Goal: Transaction & Acquisition: Purchase product/service

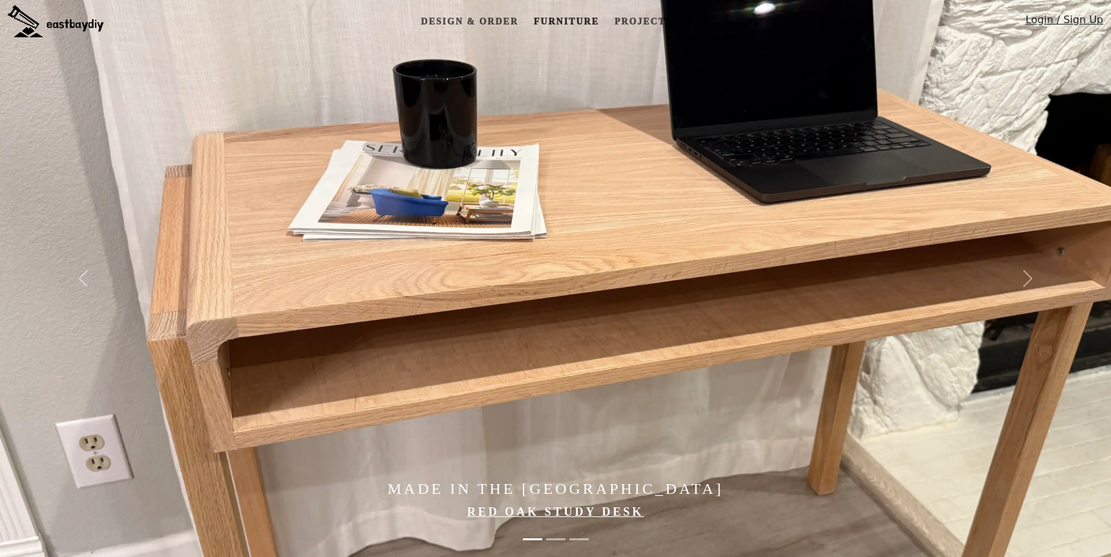
click at [576, 21] on link "Furniture" at bounding box center [566, 22] width 75 height 24
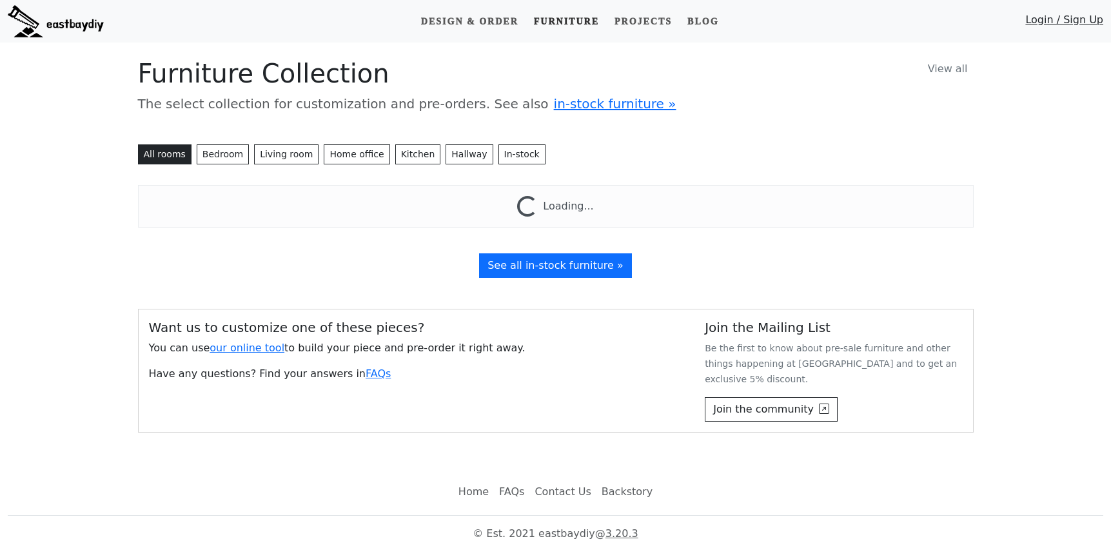
click at [582, 25] on link "Furniture" at bounding box center [566, 22] width 75 height 24
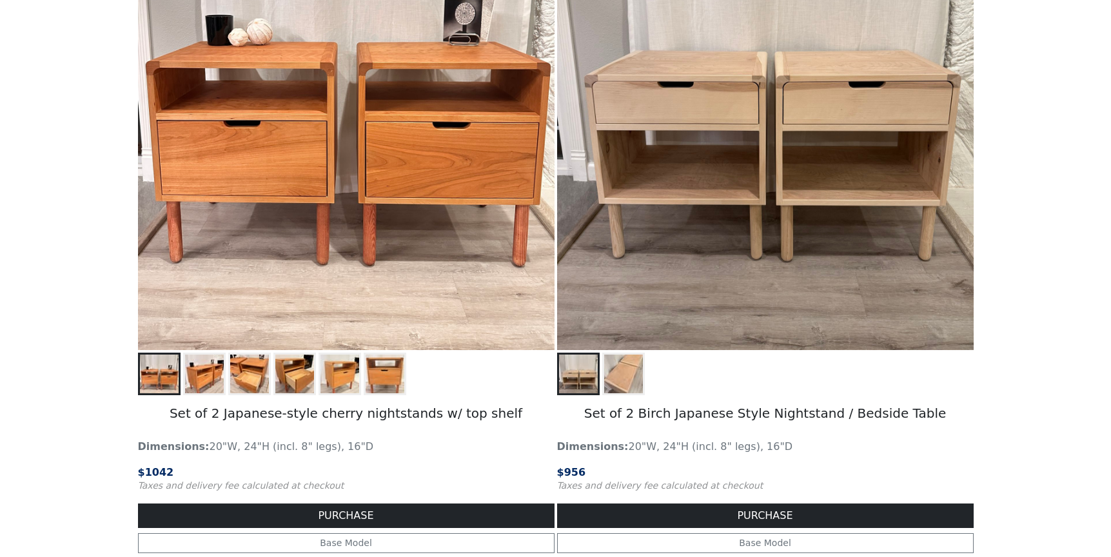
scroll to position [1991, 0]
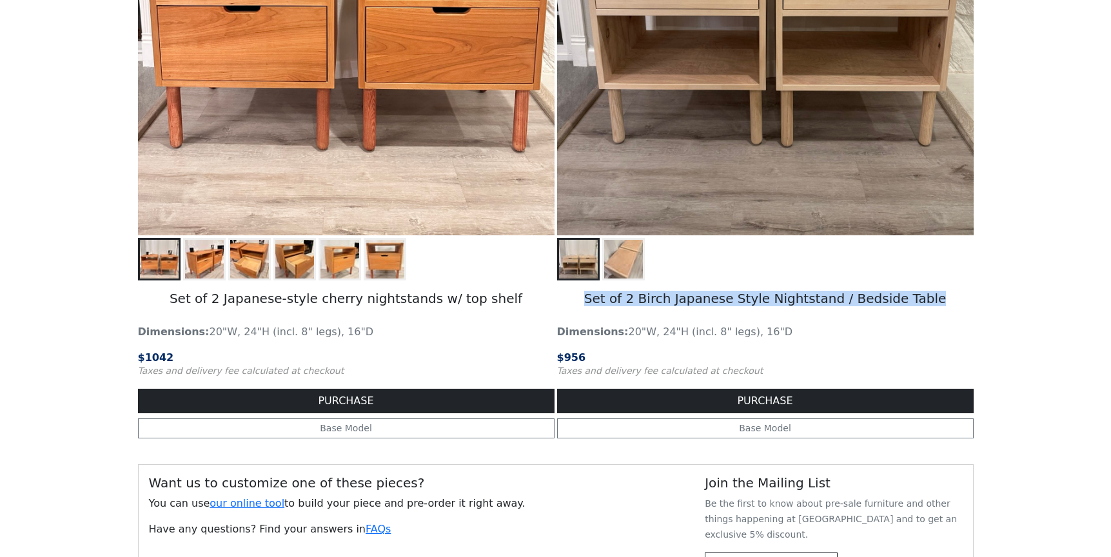
drag, startPoint x: 604, startPoint y: 300, endPoint x: 930, endPoint y: 312, distance: 325.8
click at [930, 312] on h5 "Set of 2 Birch Japanese Style Nightstand / Bedside Table" at bounding box center [765, 299] width 416 height 39
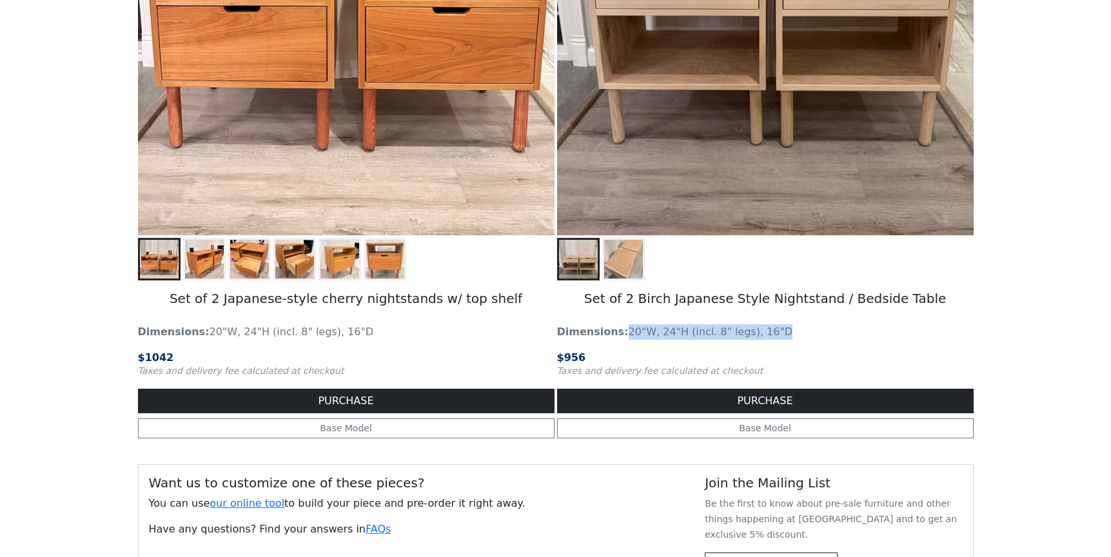
drag, startPoint x: 622, startPoint y: 331, endPoint x: 783, endPoint y: 330, distance: 161.2
click at [783, 330] on p "Dimensions: 20"W, 24"H (incl. 8" legs), 16"D" at bounding box center [765, 331] width 416 height 15
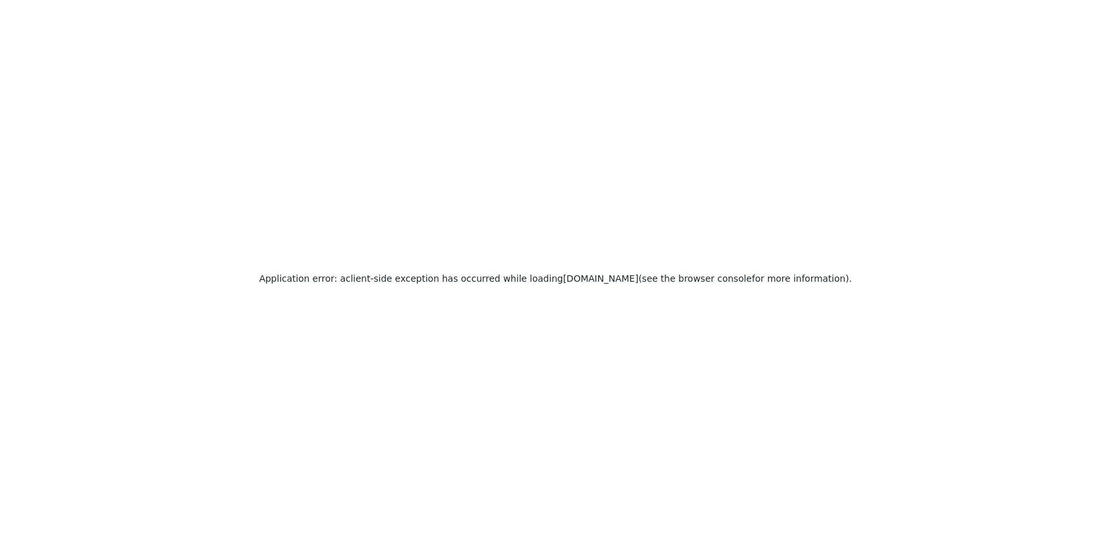
scroll to position [0, 0]
